Goal: Task Accomplishment & Management: Use online tool/utility

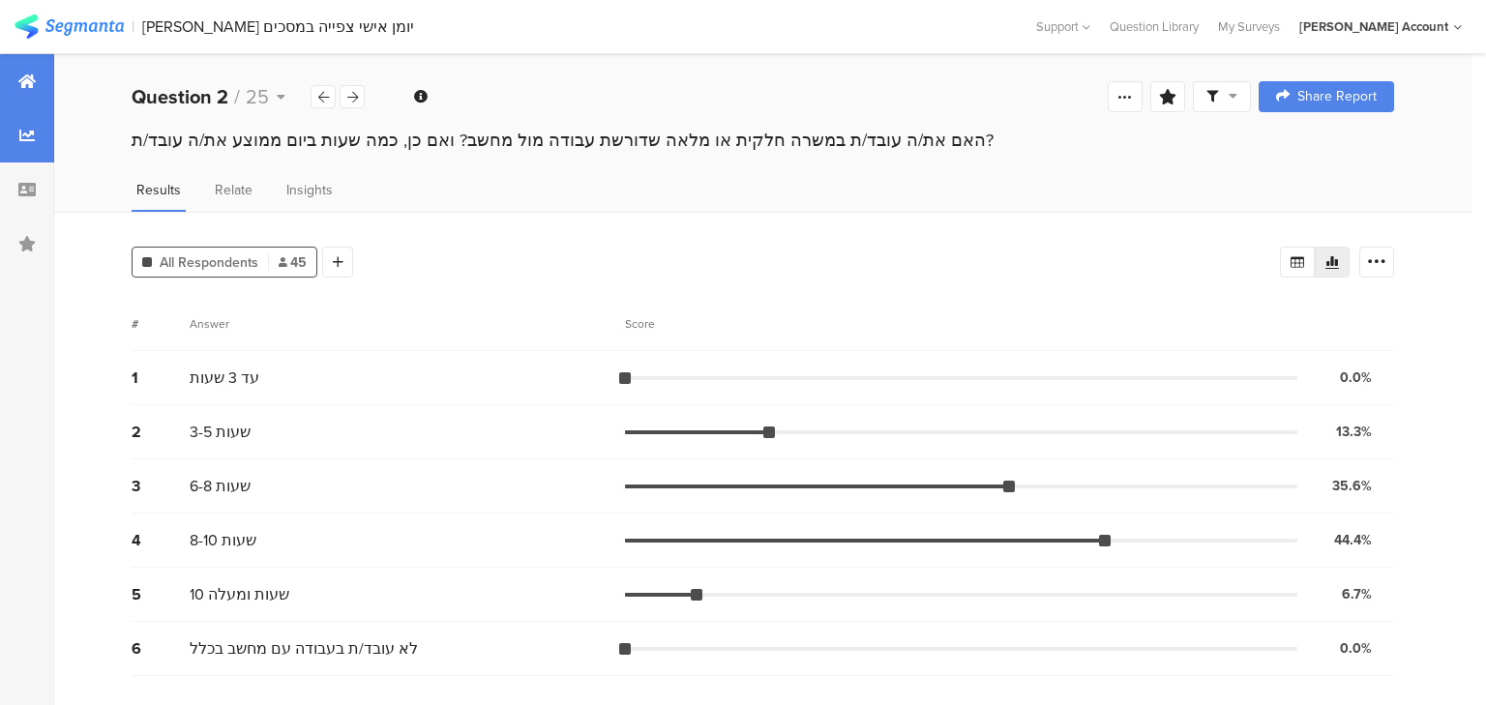
click at [33, 90] on div at bounding box center [27, 81] width 54 height 54
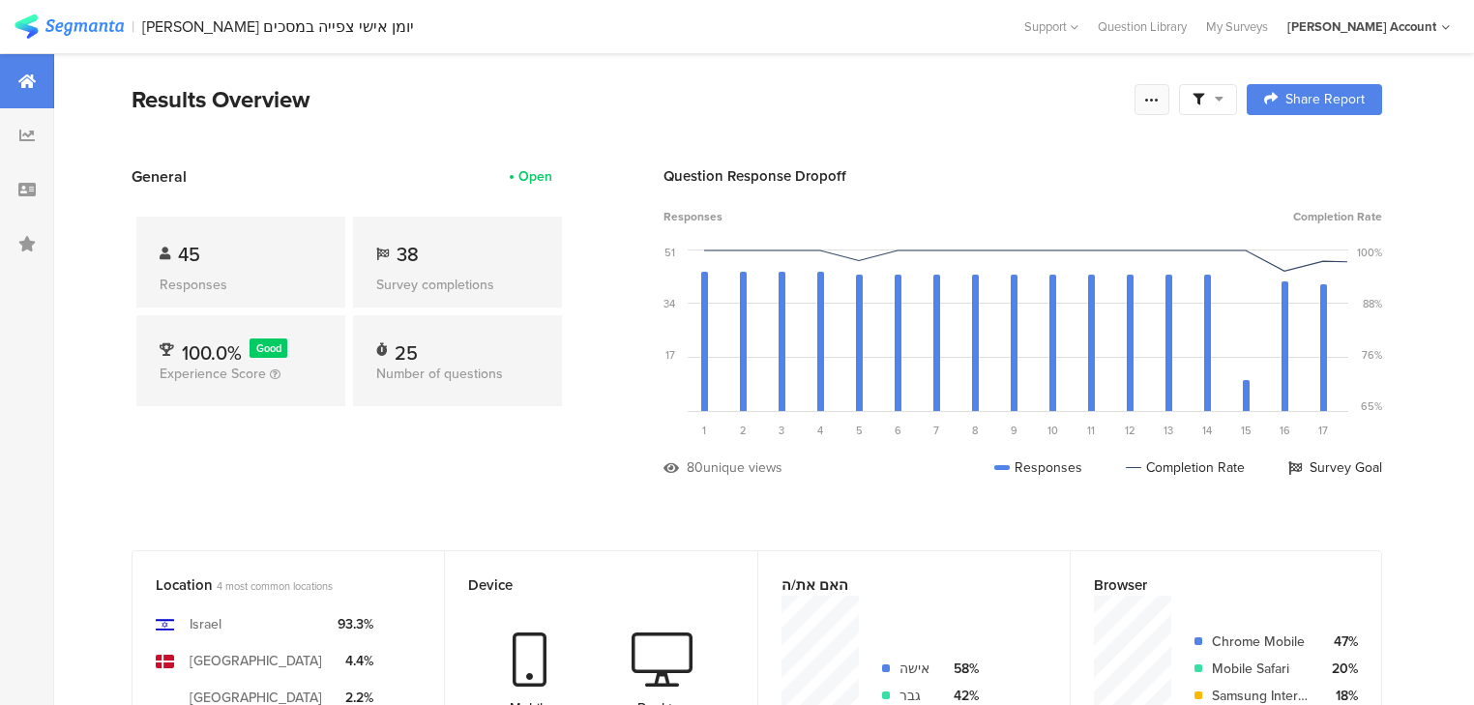
click at [1169, 105] on div at bounding box center [1151, 99] width 35 height 31
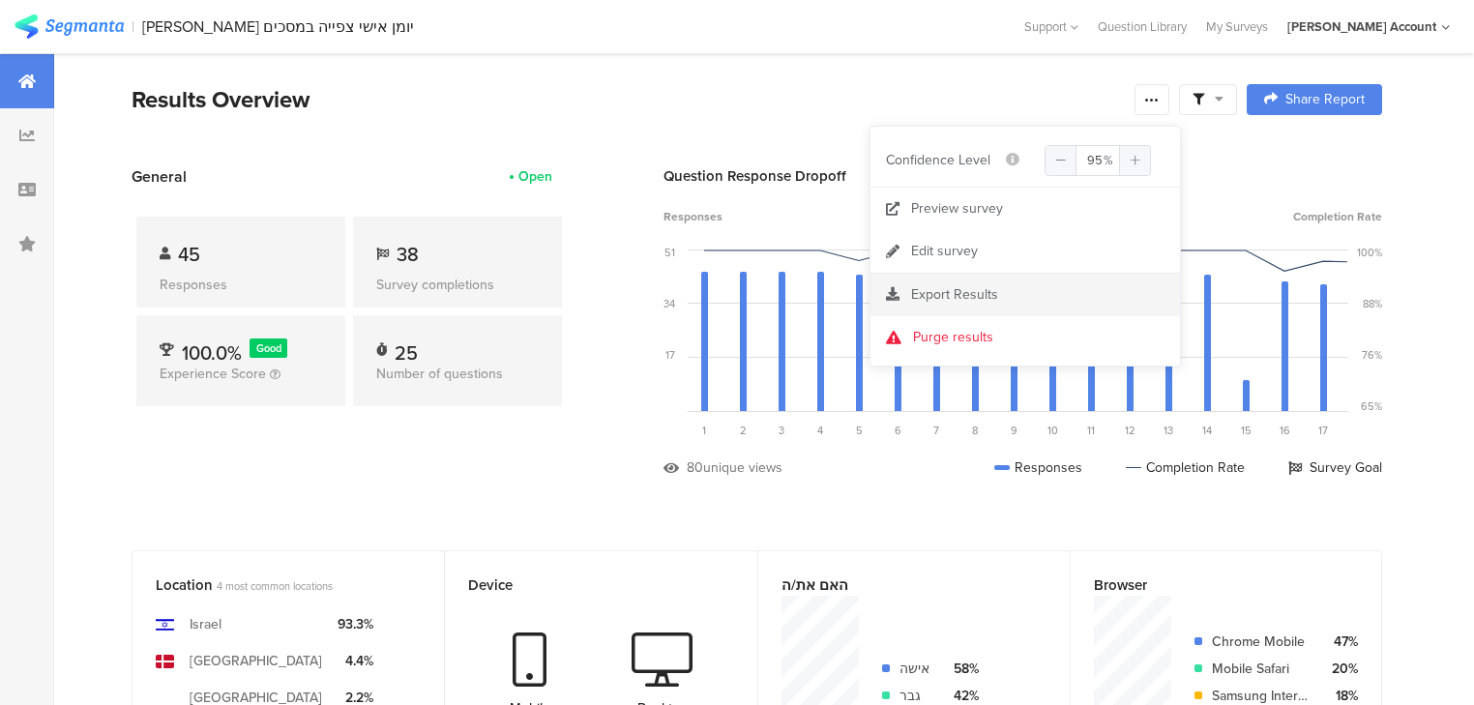
click at [942, 285] on span "Export Results" at bounding box center [954, 294] width 87 height 20
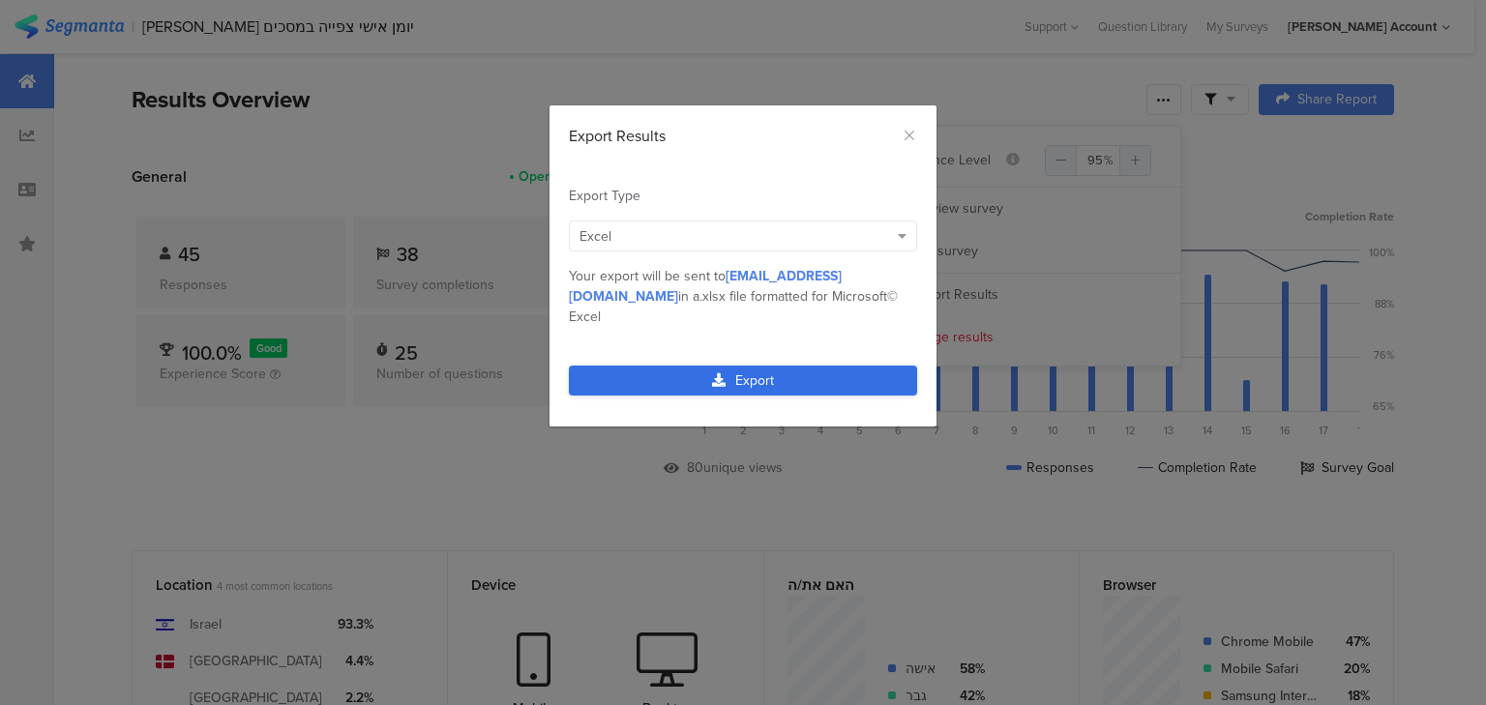
click at [666, 366] on link "Export" at bounding box center [743, 381] width 348 height 30
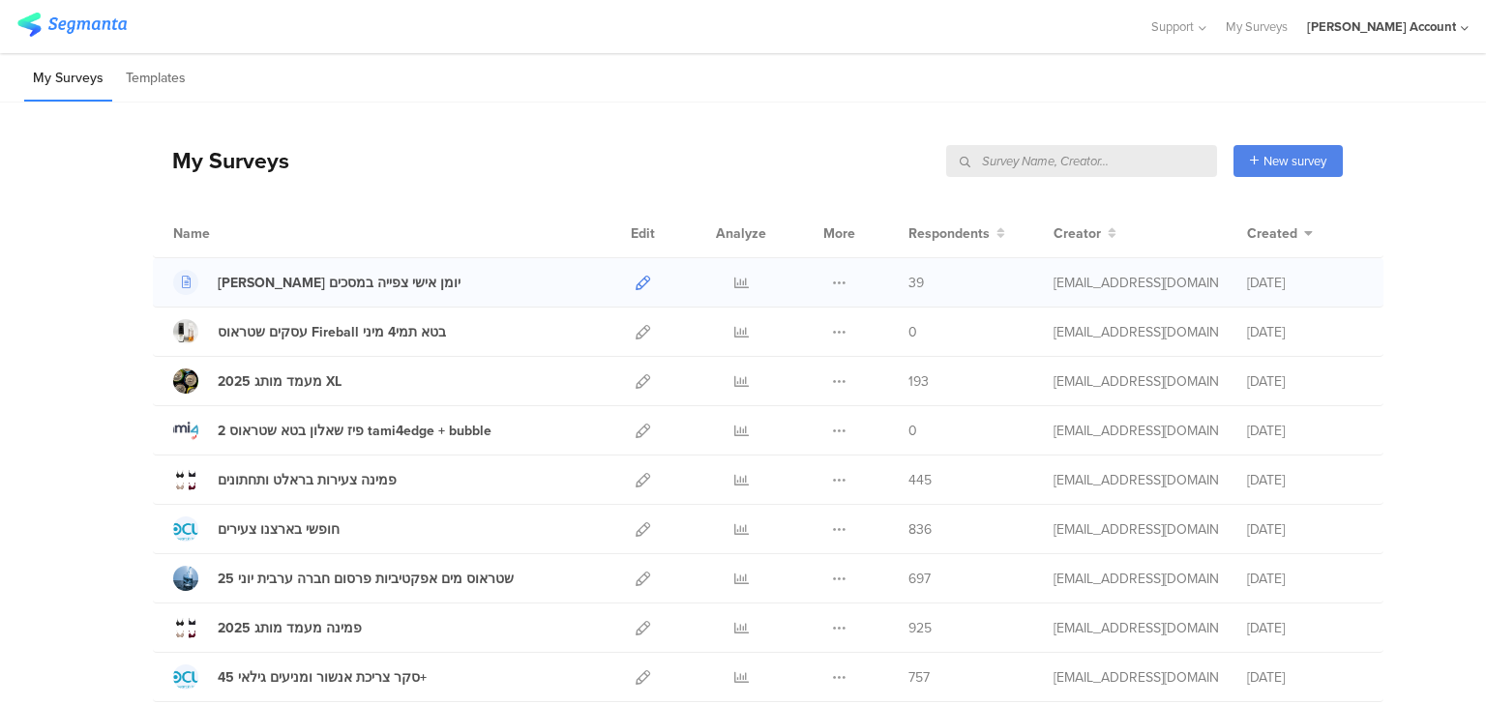
click at [635, 276] on icon at bounding box center [642, 283] width 15 height 15
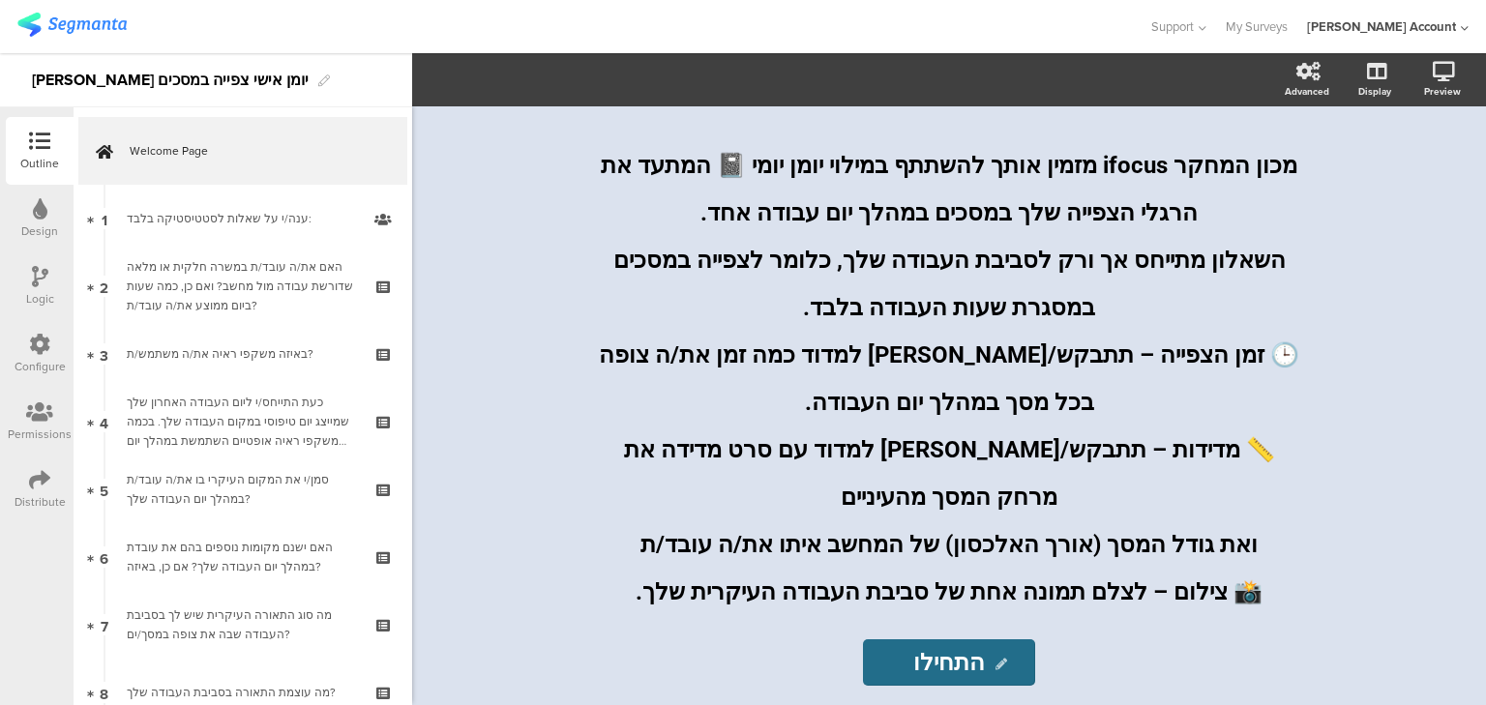
click at [43, 294] on div "Logic" at bounding box center [40, 298] width 28 height 17
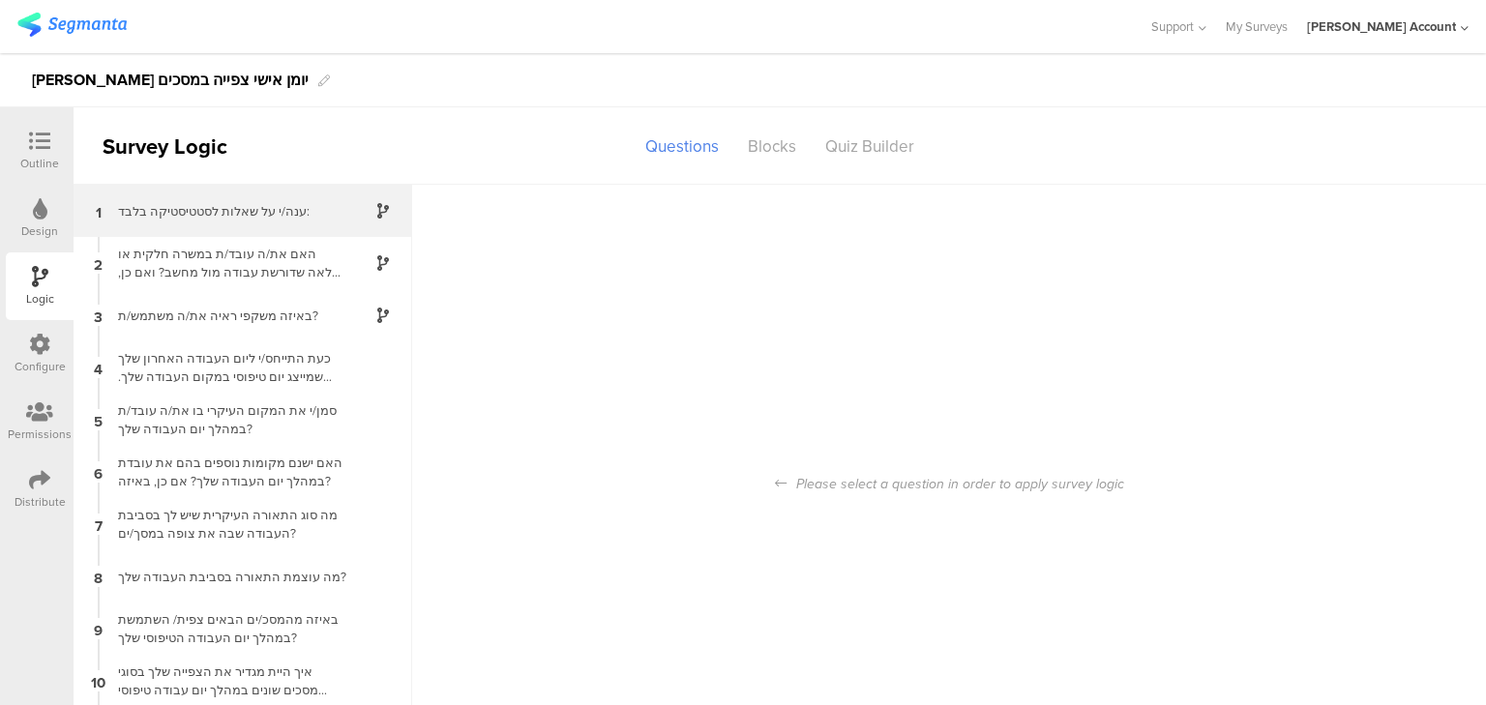
click at [160, 210] on div "ענה/י על שאלות לסטטיסטיקה בלבד:" at bounding box center [227, 211] width 242 height 18
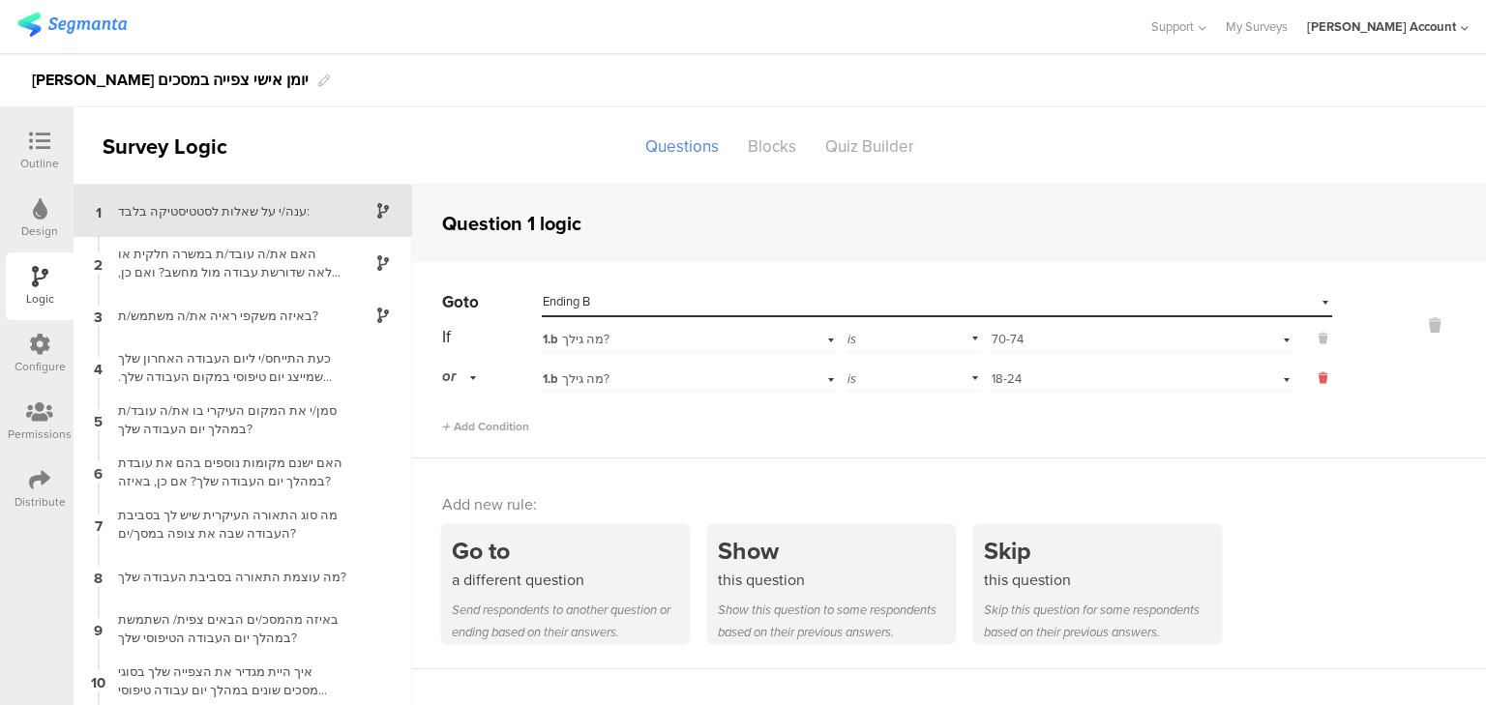
click at [1318, 375] on icon at bounding box center [1322, 377] width 9 height 17
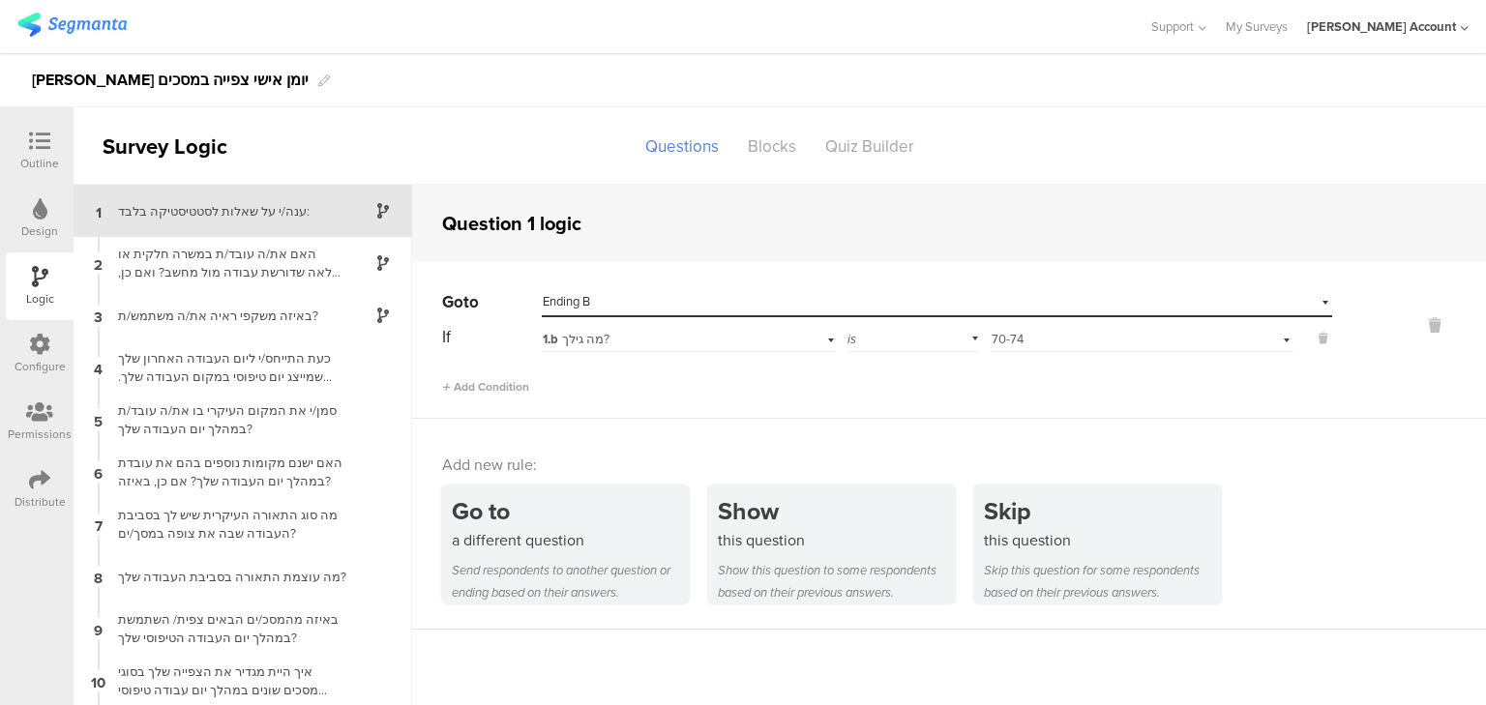
click at [39, 143] on icon at bounding box center [39, 141] width 21 height 21
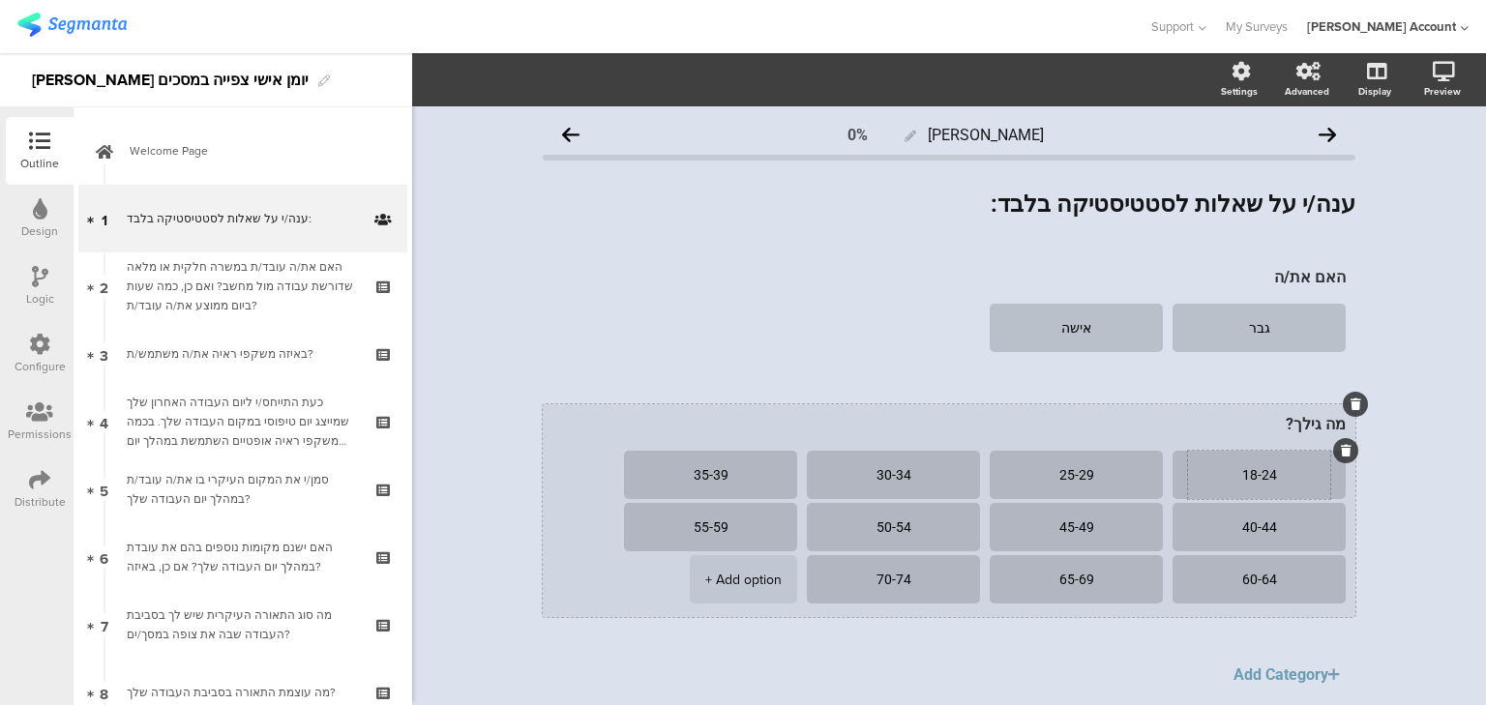
click at [1264, 474] on textarea "18-24" at bounding box center [1259, 475] width 142 height 15
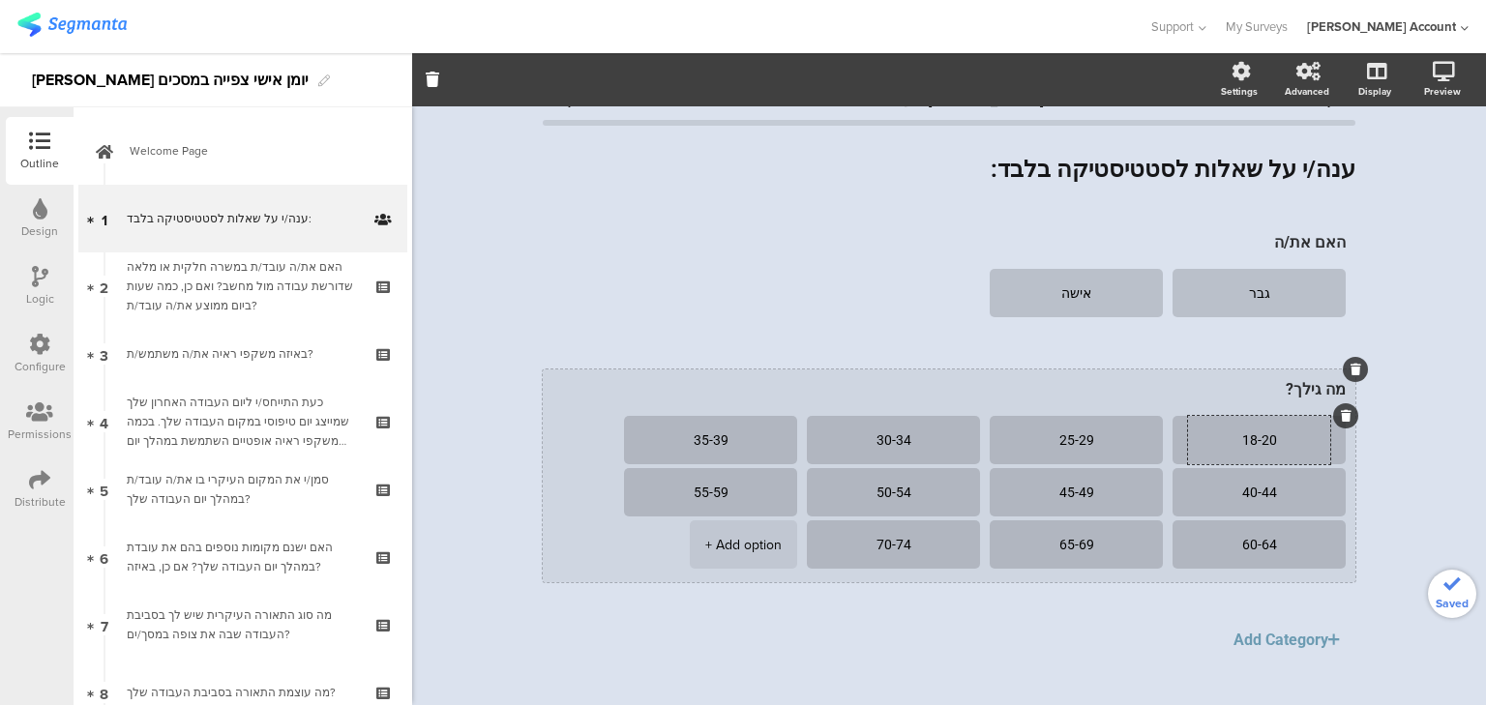
scroll to position [66, 0]
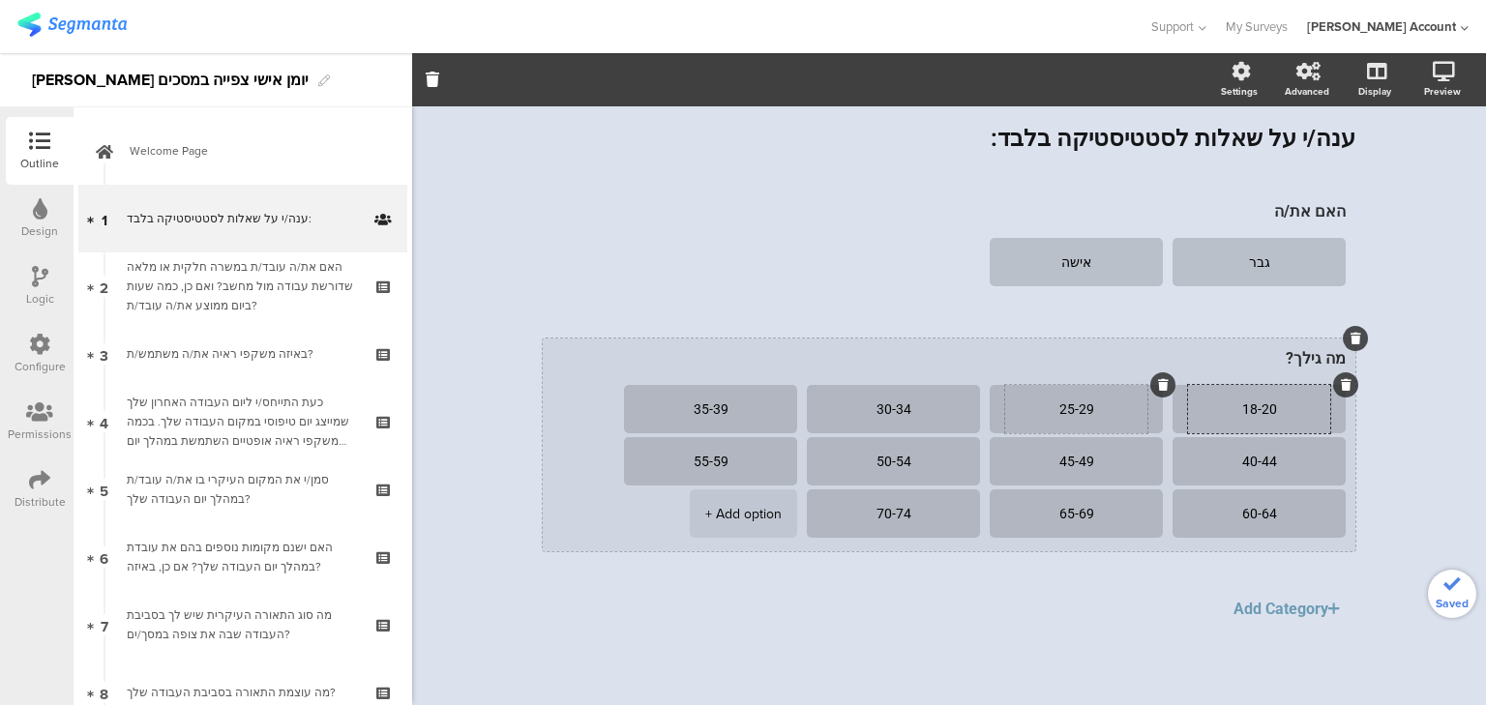
type textarea "18-20"
click at [1060, 403] on textarea "25-29" at bounding box center [1076, 409] width 142 height 15
click at [1061, 403] on textarea "25-29" at bounding box center [1076, 409] width 142 height 15
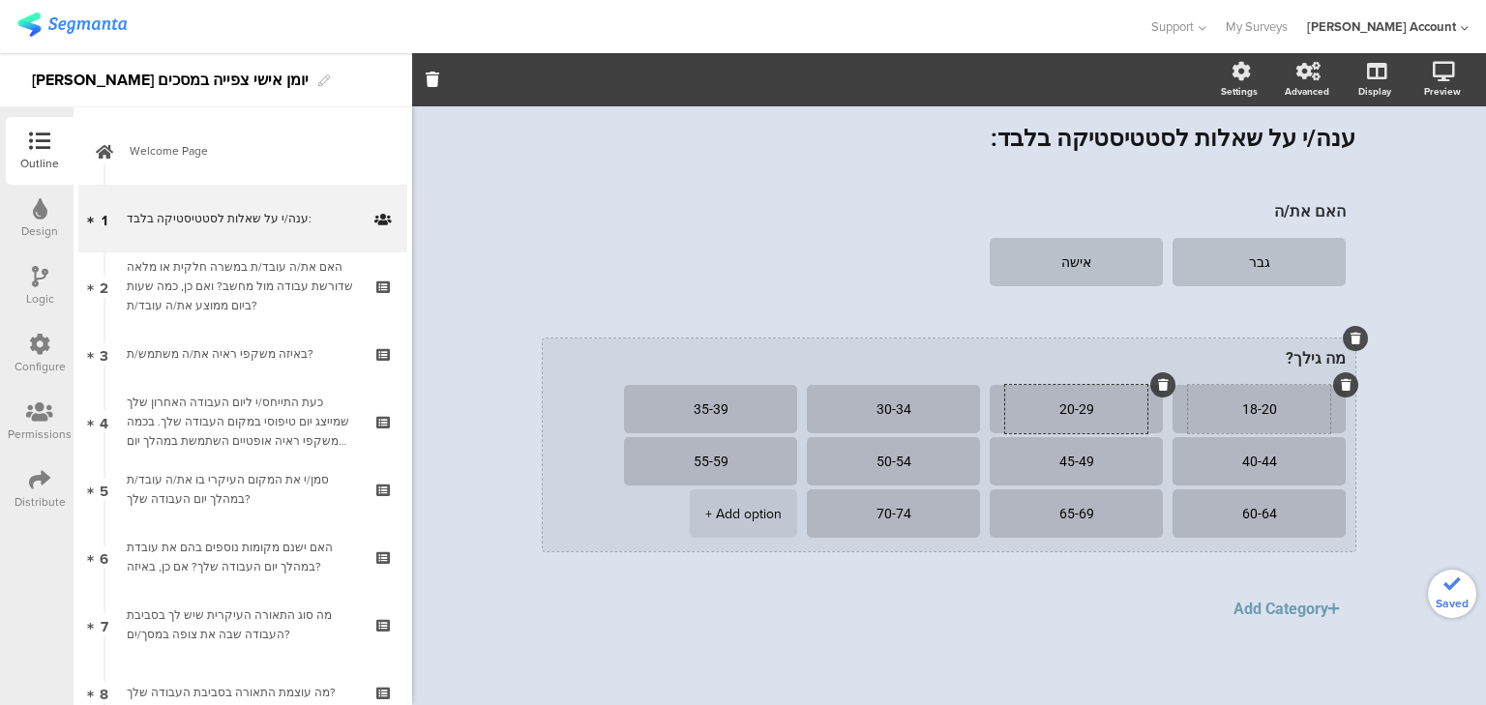
type textarea "20-29"
click at [1261, 409] on textarea "18-20" at bounding box center [1259, 409] width 142 height 15
drag, startPoint x: 1276, startPoint y: 410, endPoint x: 1215, endPoint y: 412, distance: 61.0
click at [1215, 412] on textarea "18-20" at bounding box center [1259, 409] width 142 height 15
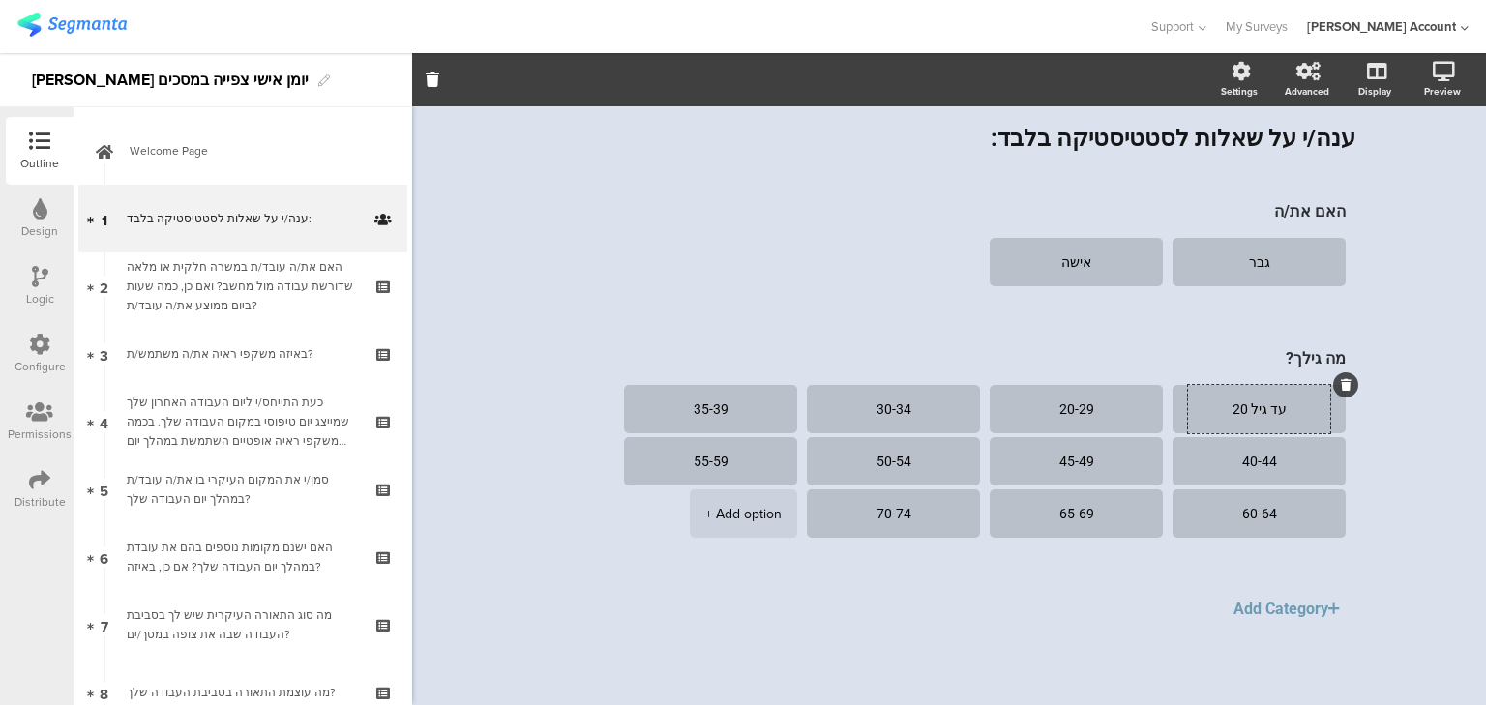
type textarea "עד גיל 20"
click at [523, 480] on div "יומן יומי 0% ענה/י על שאלות לסטטיסטיקה בלבד: ענה/י על שאלות לסטטיסטיקה בלבד: הא…" at bounding box center [948, 373] width 851 height 664
click at [40, 274] on icon at bounding box center [40, 276] width 16 height 21
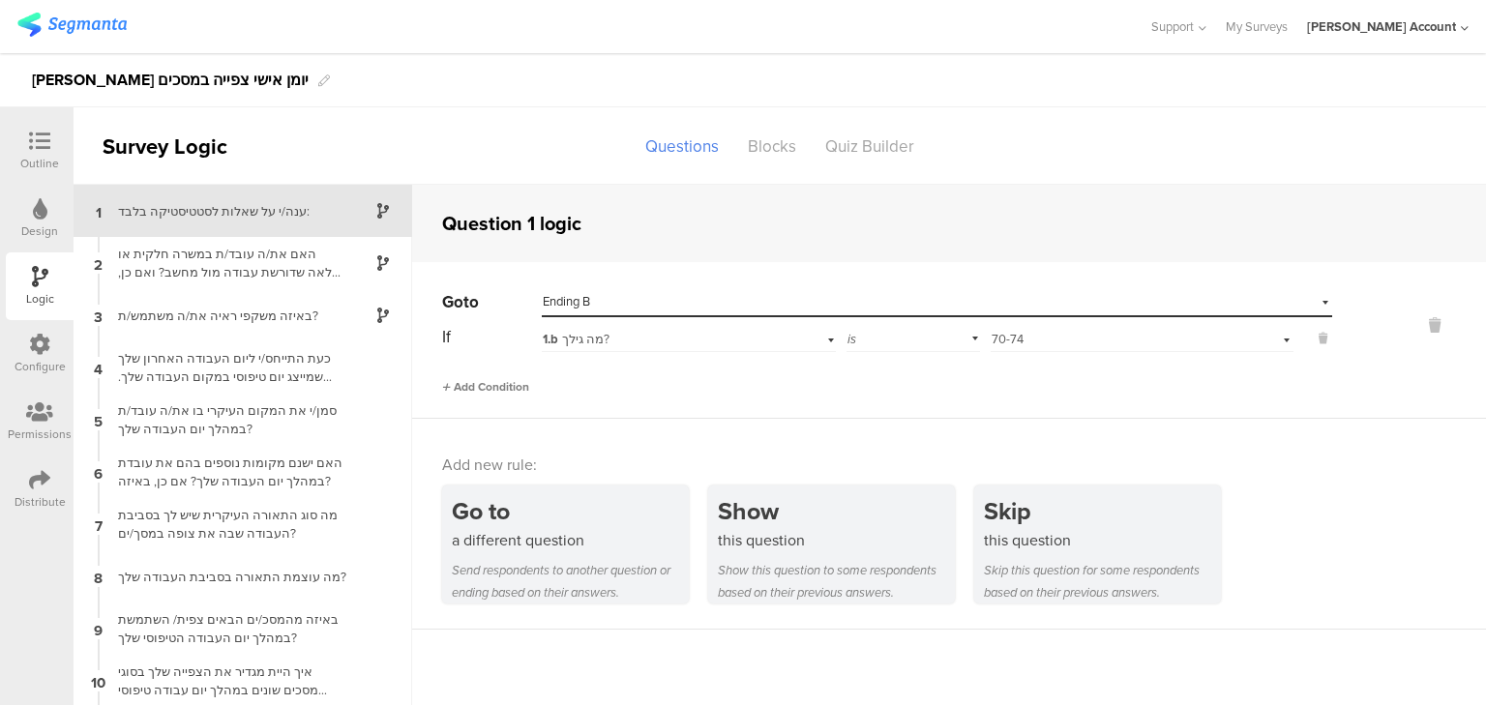
click at [460, 383] on span "Add Condition" at bounding box center [485, 386] width 87 height 17
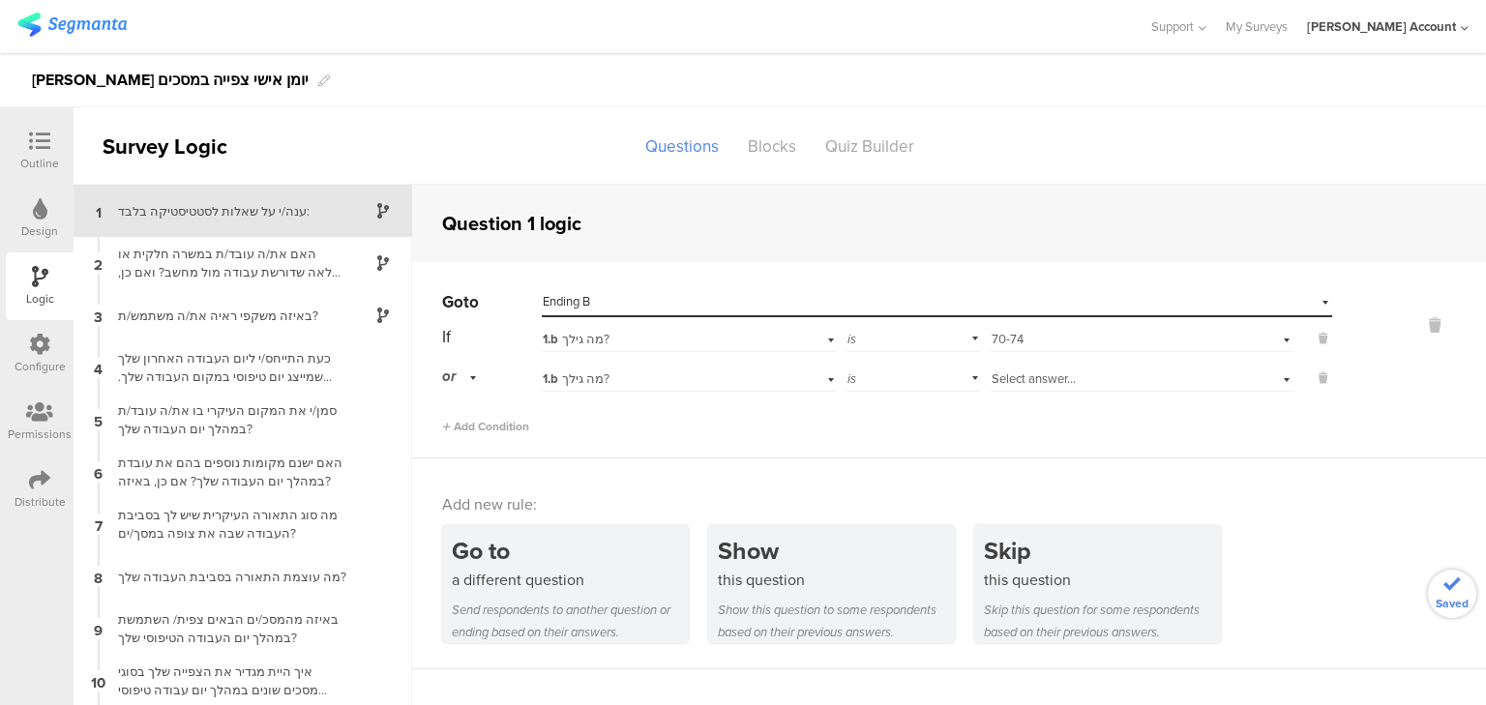
click at [1002, 381] on span "Select answer..." at bounding box center [1033, 378] width 84 height 18
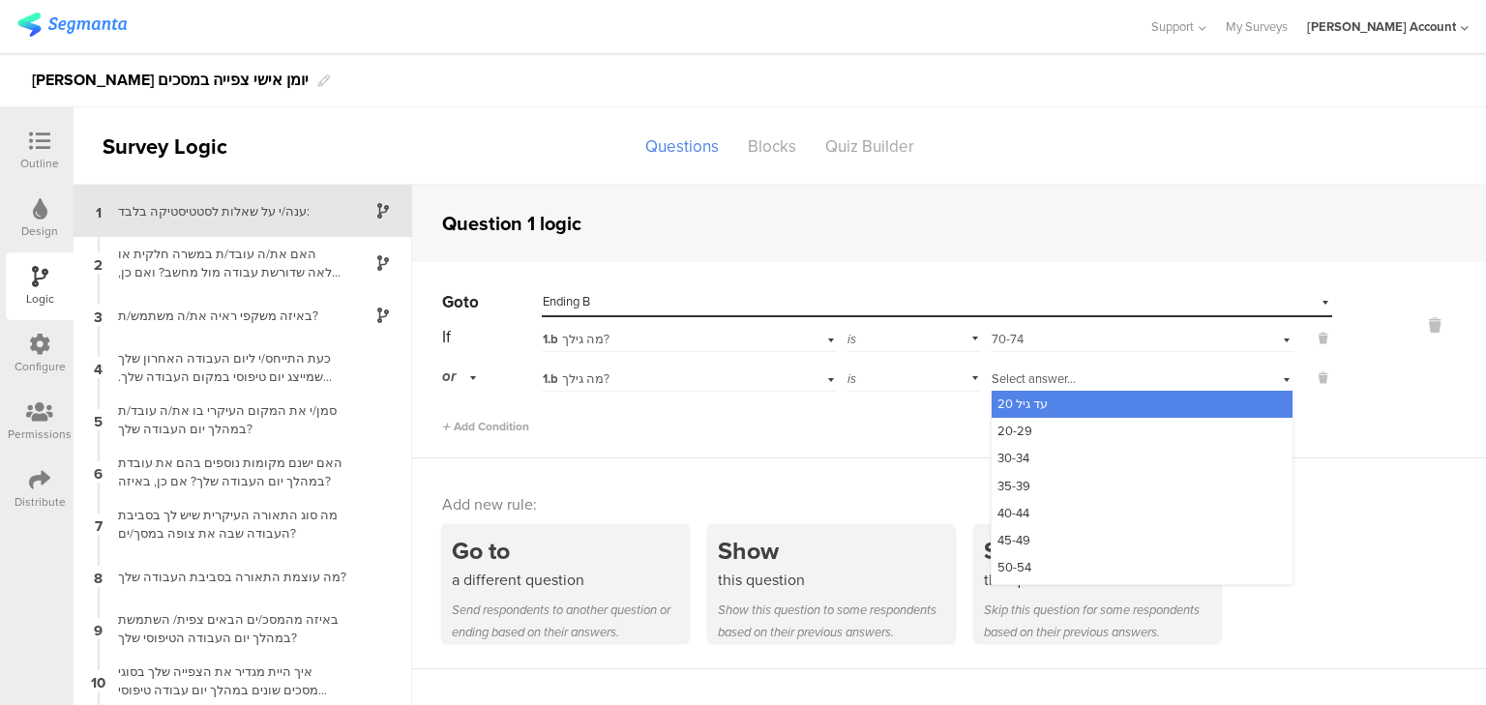
click at [1014, 406] on span "עד גיל 20" at bounding box center [1022, 404] width 50 height 18
